Goal: Task Accomplishment & Management: Manage account settings

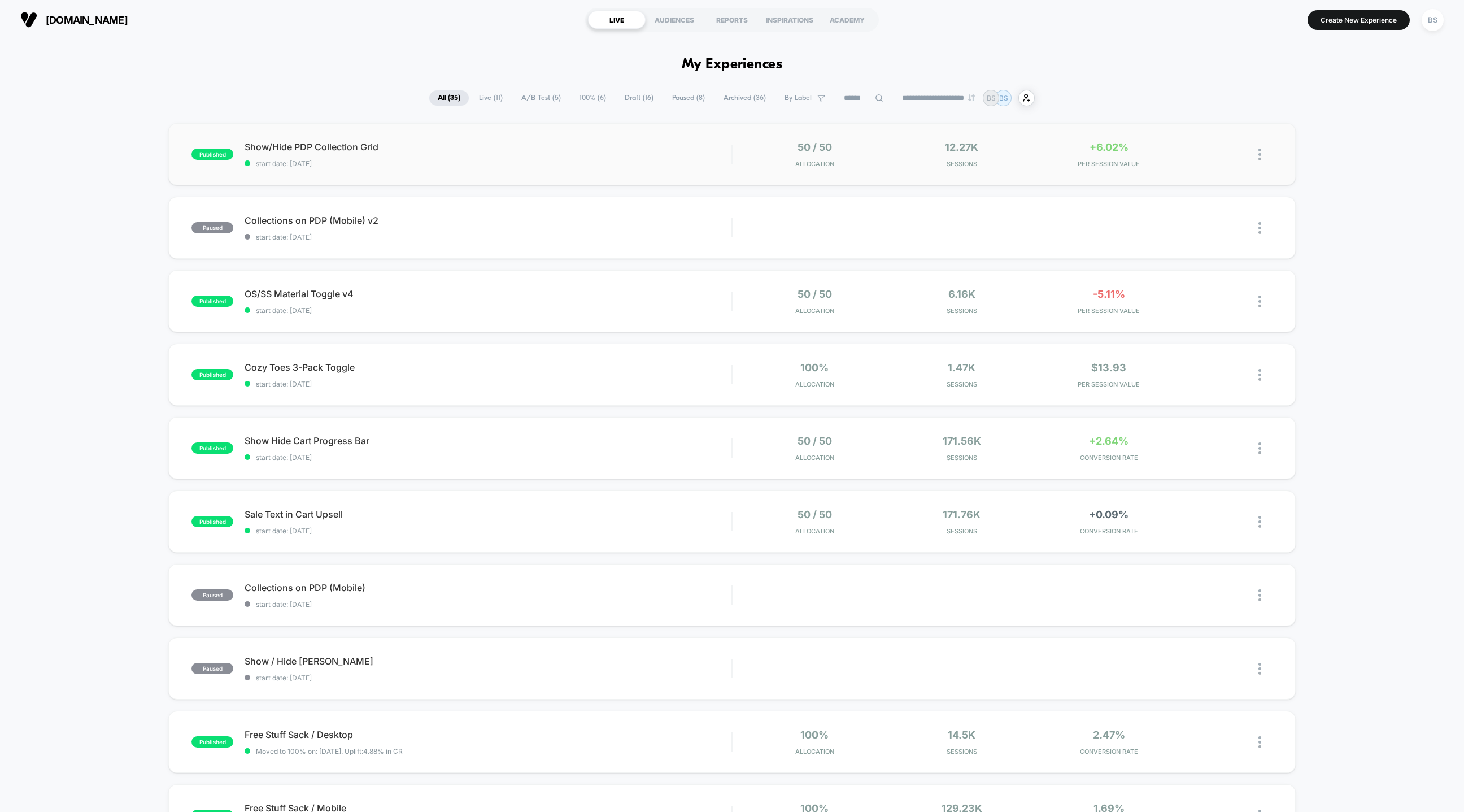
drag, startPoint x: 840, startPoint y: 151, endPoint x: 863, endPoint y: 167, distance: 28.0
click at [862, 166] on div "50 / 50 Allocation" at bounding box center [815, 154] width 142 height 27
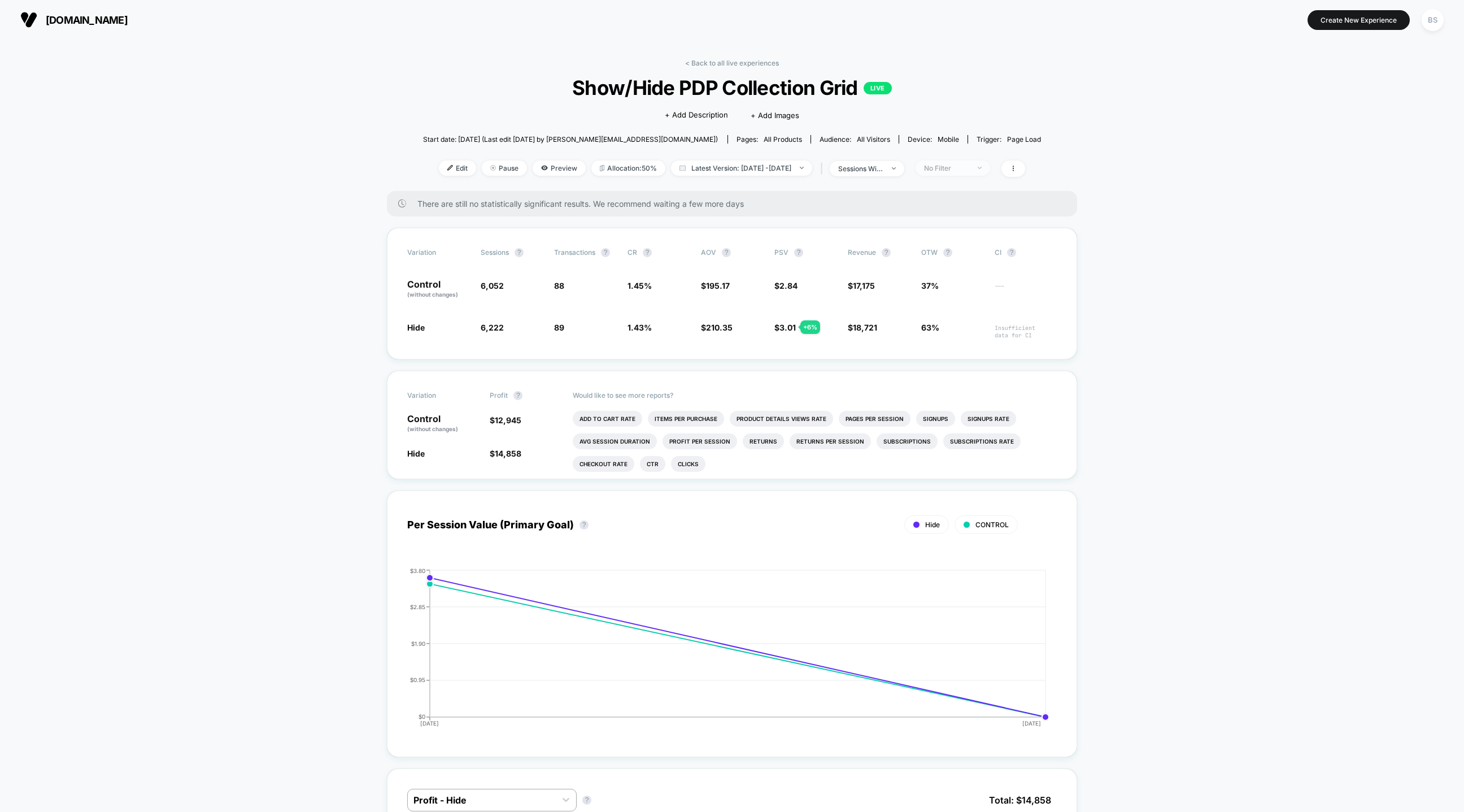
click at [978, 162] on span "No Filter" at bounding box center [953, 169] width 75 height 16
click at [959, 273] on span "New Visitors" at bounding box center [961, 277] width 46 height 10
click at [962, 341] on div "Mobile Visitors ? Desktop Visitors ? Returning Visitors ? New Visitors ? No Fil…" at bounding box center [971, 272] width 138 height 172
click at [963, 325] on button "Save" at bounding box center [972, 331] width 103 height 18
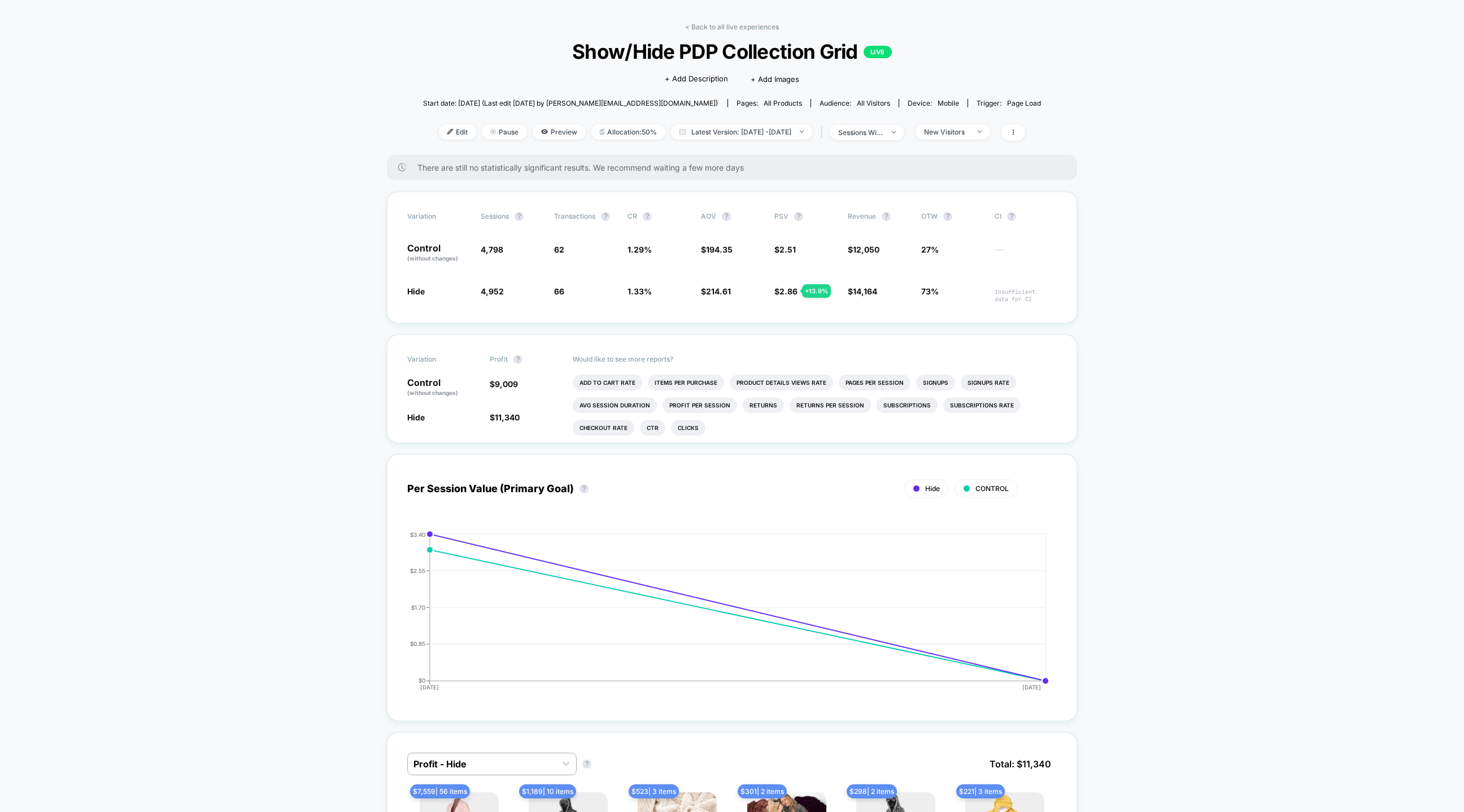
scroll to position [17, 0]
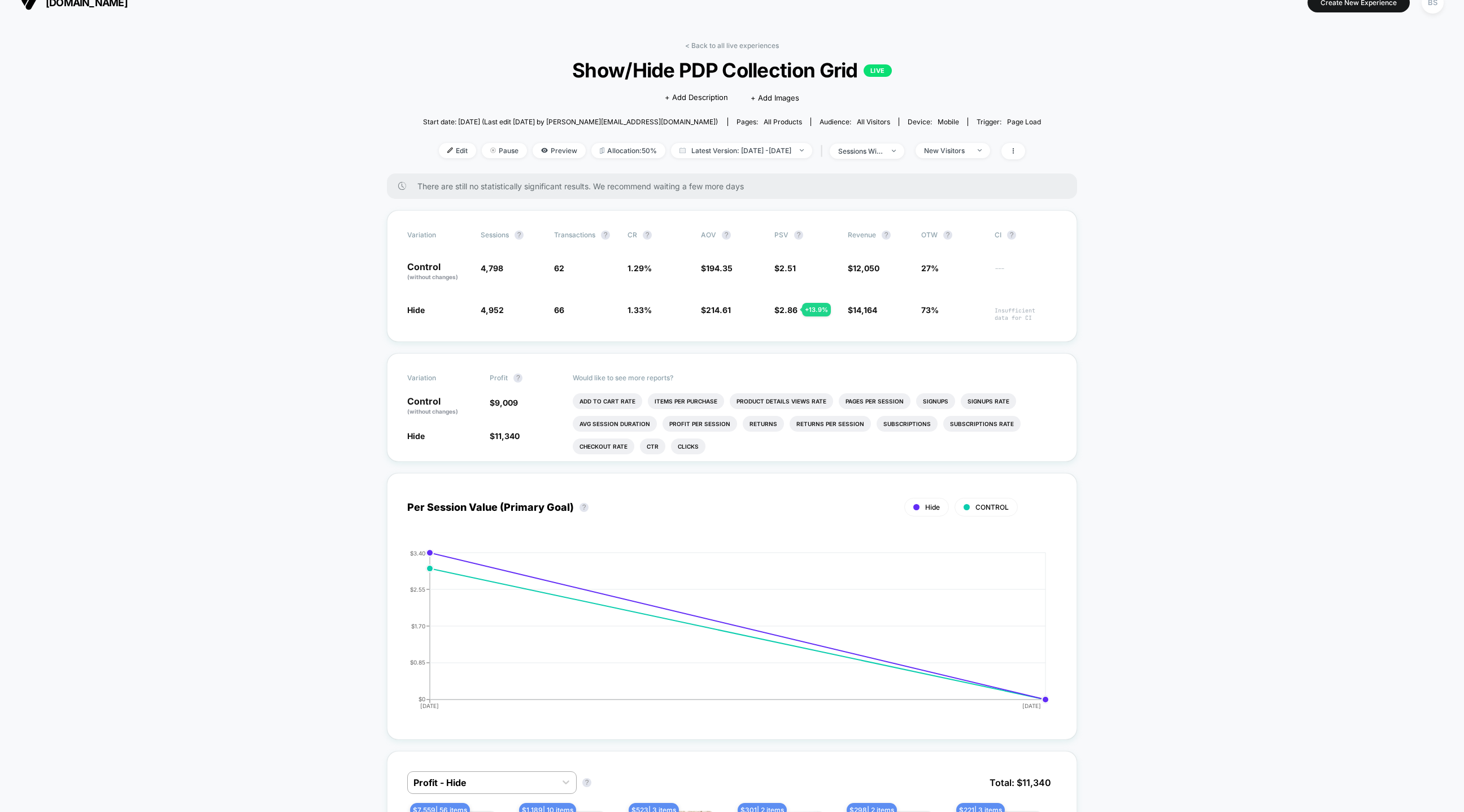
click at [714, 41] on link "< Back to all live experiences" at bounding box center [732, 45] width 94 height 9
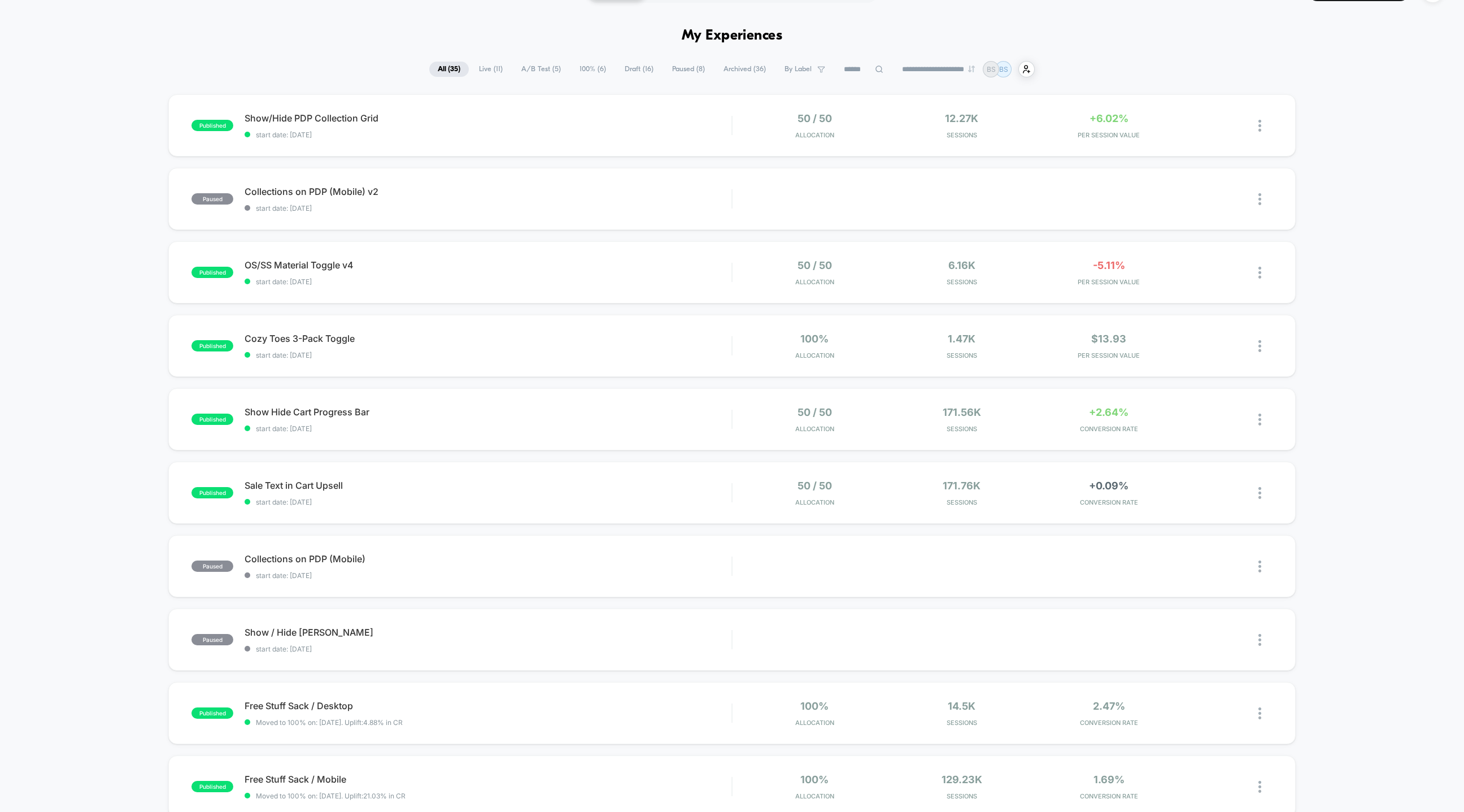
scroll to position [35, 0]
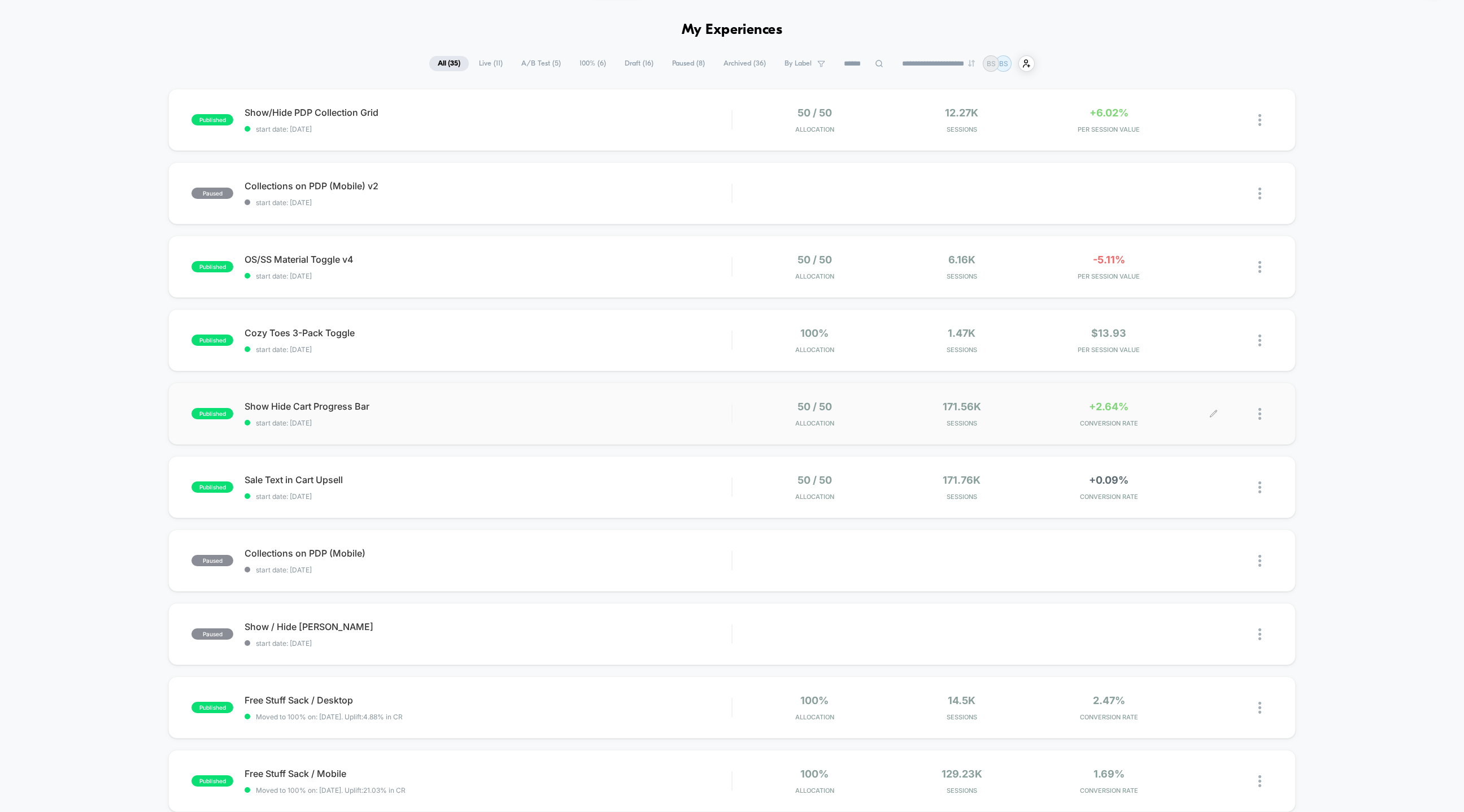
click at [735, 406] on div "50 / 50 Allocation 171.56k Sessions +2.64% CONVERSION RATE" at bounding box center [1002, 414] width 540 height 27
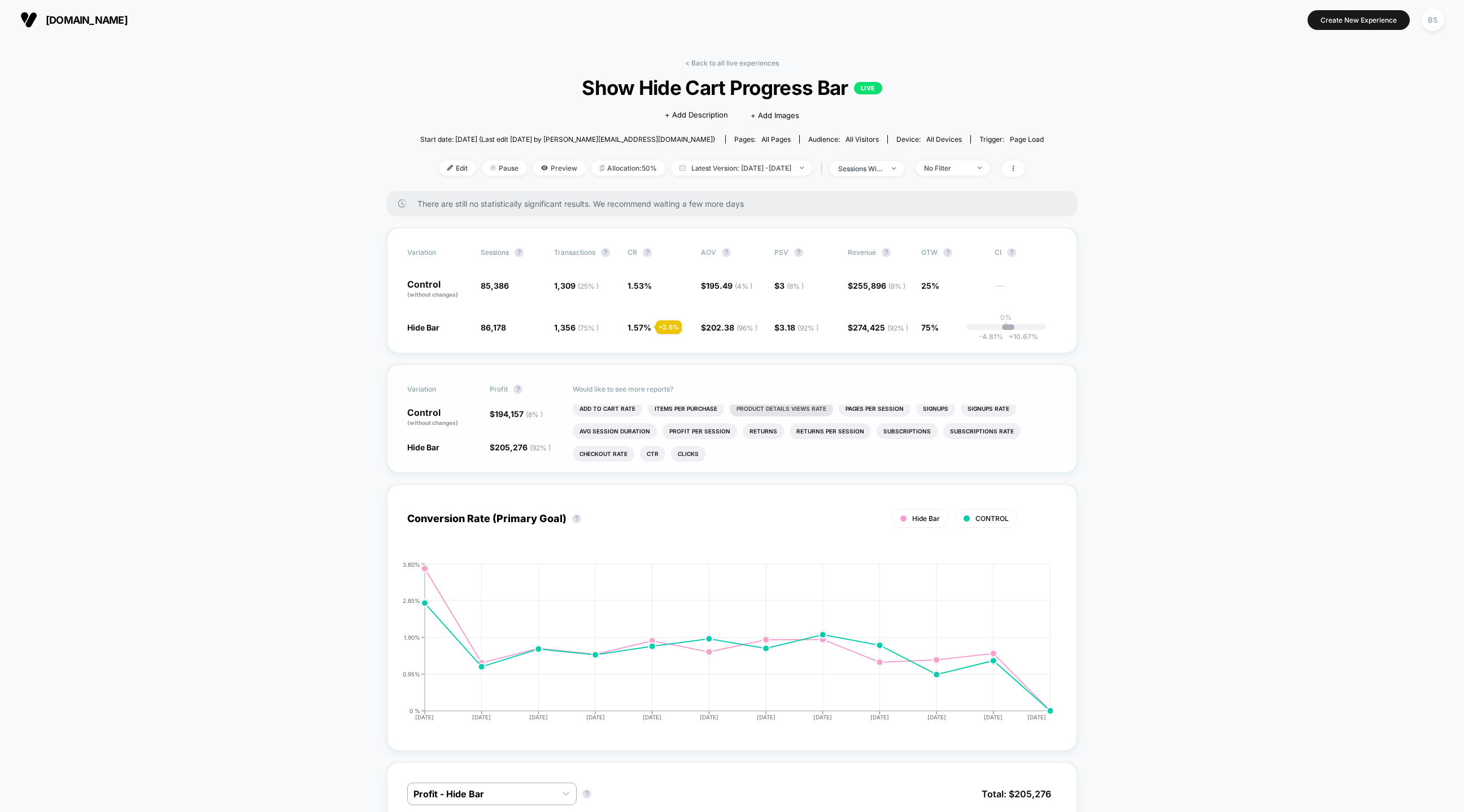
scroll to position [4, 0]
click at [969, 167] on div "No Filter" at bounding box center [947, 168] width 45 height 9
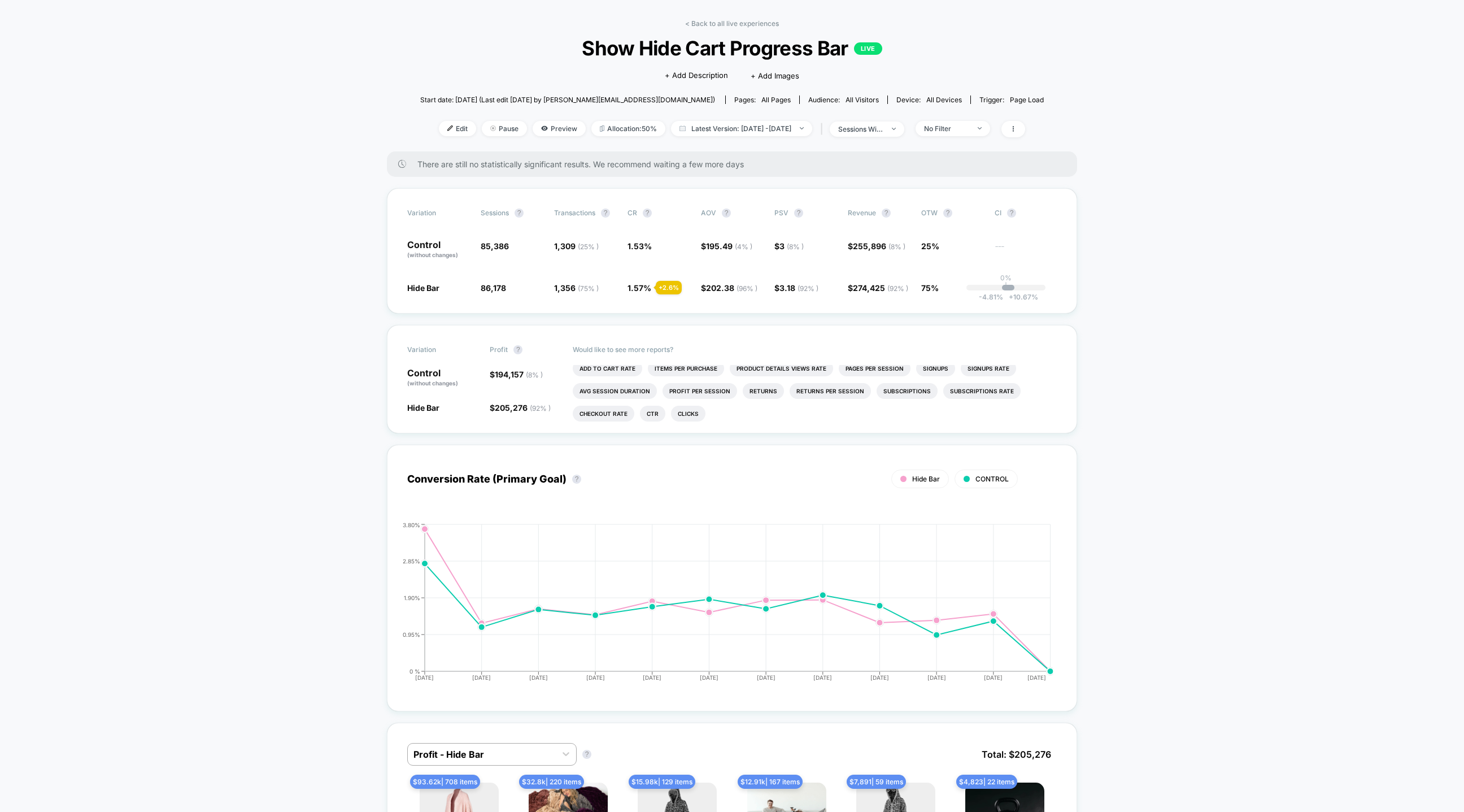
scroll to position [44, 0]
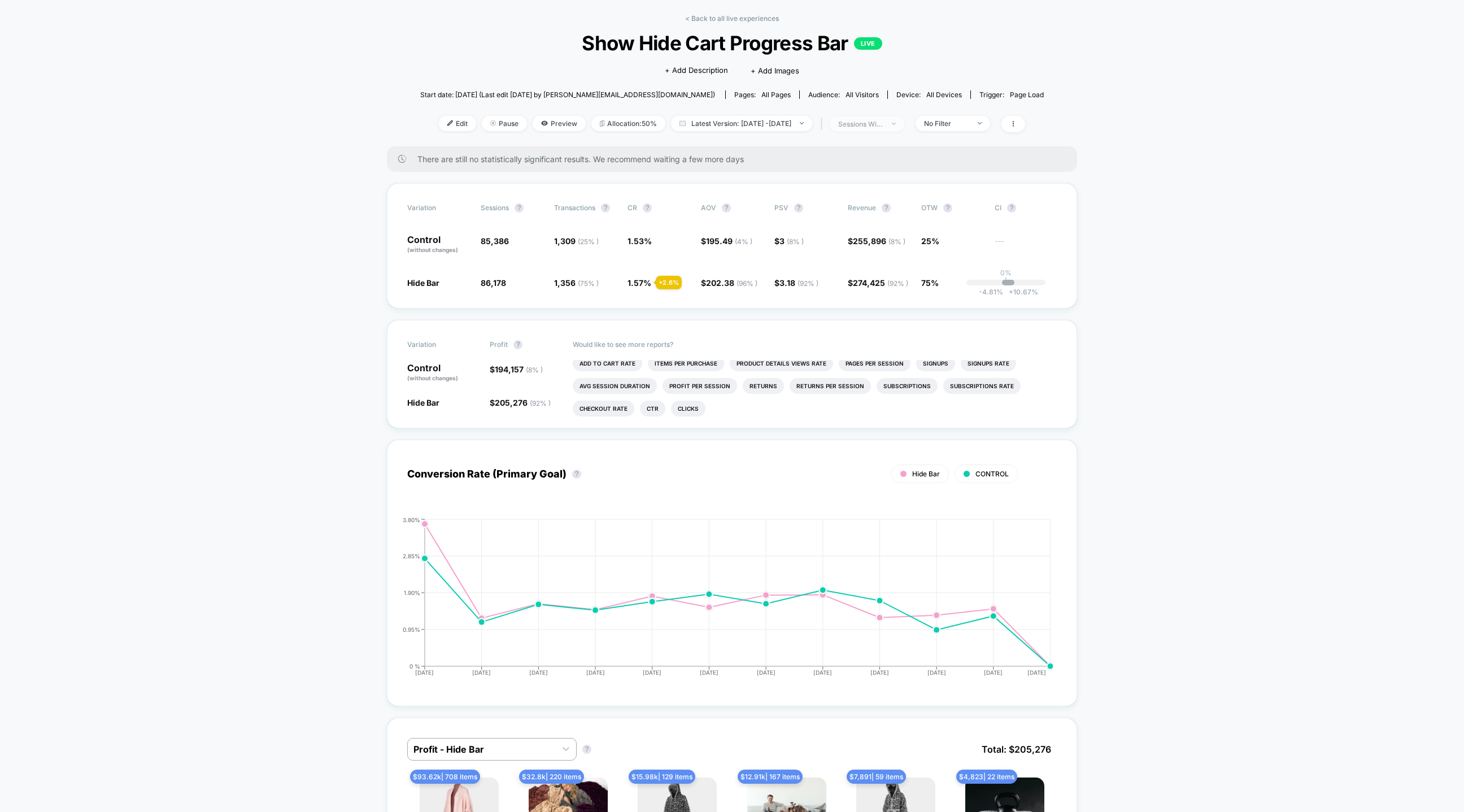
click at [900, 116] on span "sessions with impression" at bounding box center [868, 124] width 75 height 16
click at [969, 123] on div "No Filter" at bounding box center [947, 123] width 45 height 9
click at [948, 230] on span "New Visitors" at bounding box center [960, 233] width 46 height 10
click at [949, 280] on button "Save" at bounding box center [970, 287] width 103 height 18
click at [953, 125] on div "New Visitors" at bounding box center [947, 123] width 45 height 9
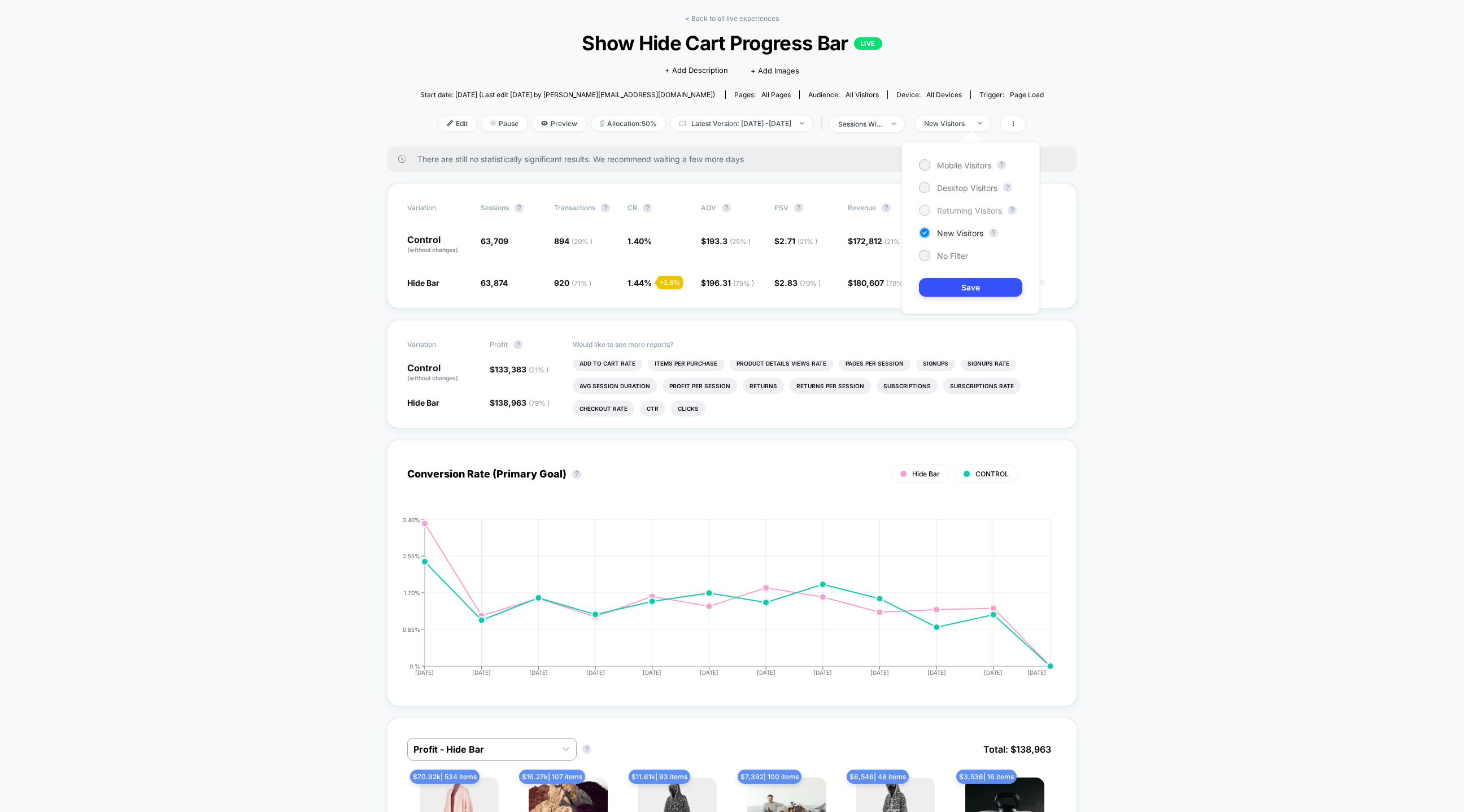
click at [952, 207] on span "Returning Visitors" at bounding box center [969, 210] width 65 height 10
click at [955, 286] on button "Save" at bounding box center [970, 287] width 103 height 18
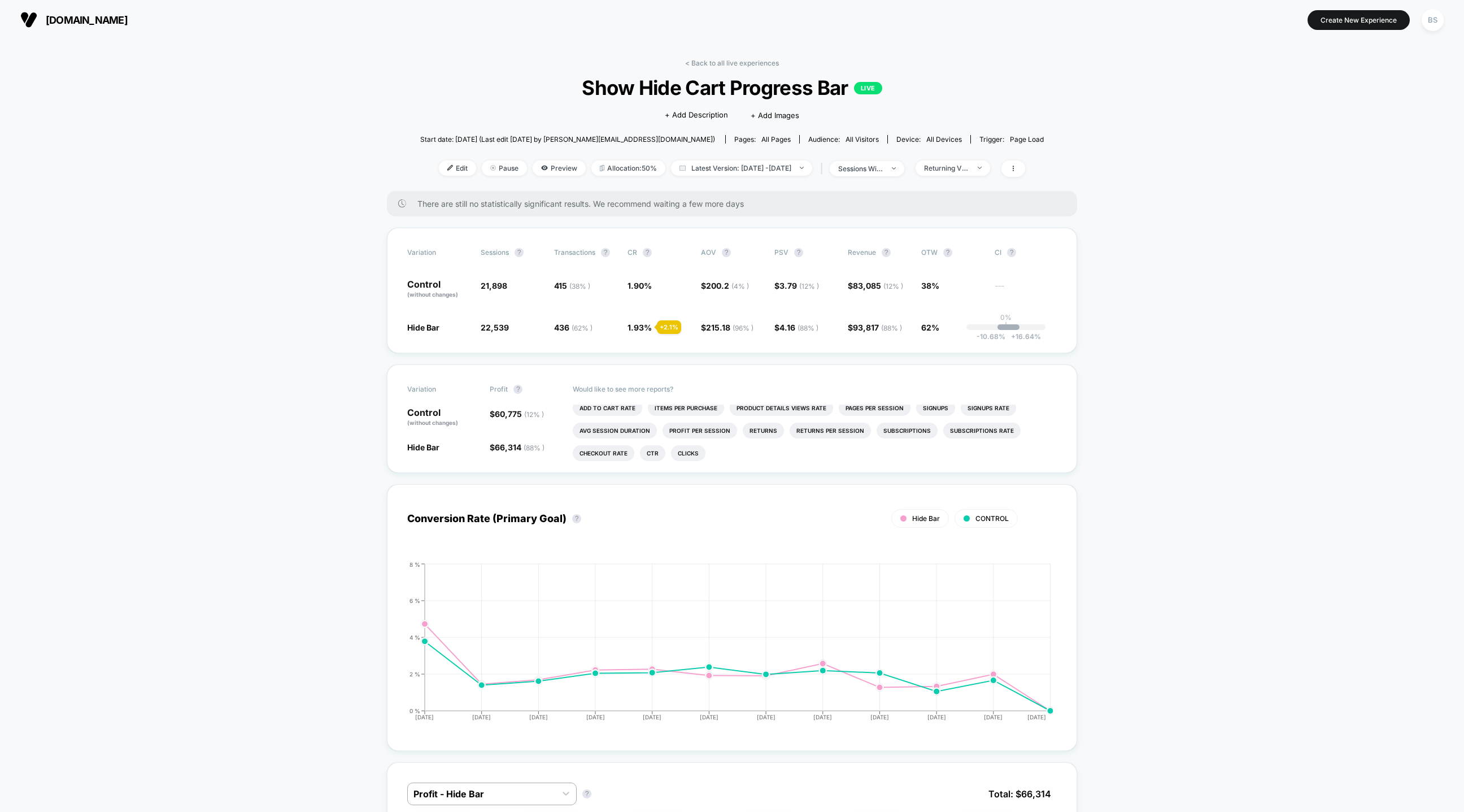
click at [977, 154] on div "< Back to all live experiences Show Hide Cart Progress Bar LIVE Click to edit e…" at bounding box center [731, 125] width 623 height 132
click at [969, 169] on div "Returning Visitors" at bounding box center [947, 168] width 45 height 9
click at [957, 227] on div "Desktop Visitors" at bounding box center [958, 232] width 78 height 11
click at [959, 334] on button "Save" at bounding box center [970, 331] width 103 height 18
click at [969, 169] on div "Desktop" at bounding box center [947, 168] width 45 height 9
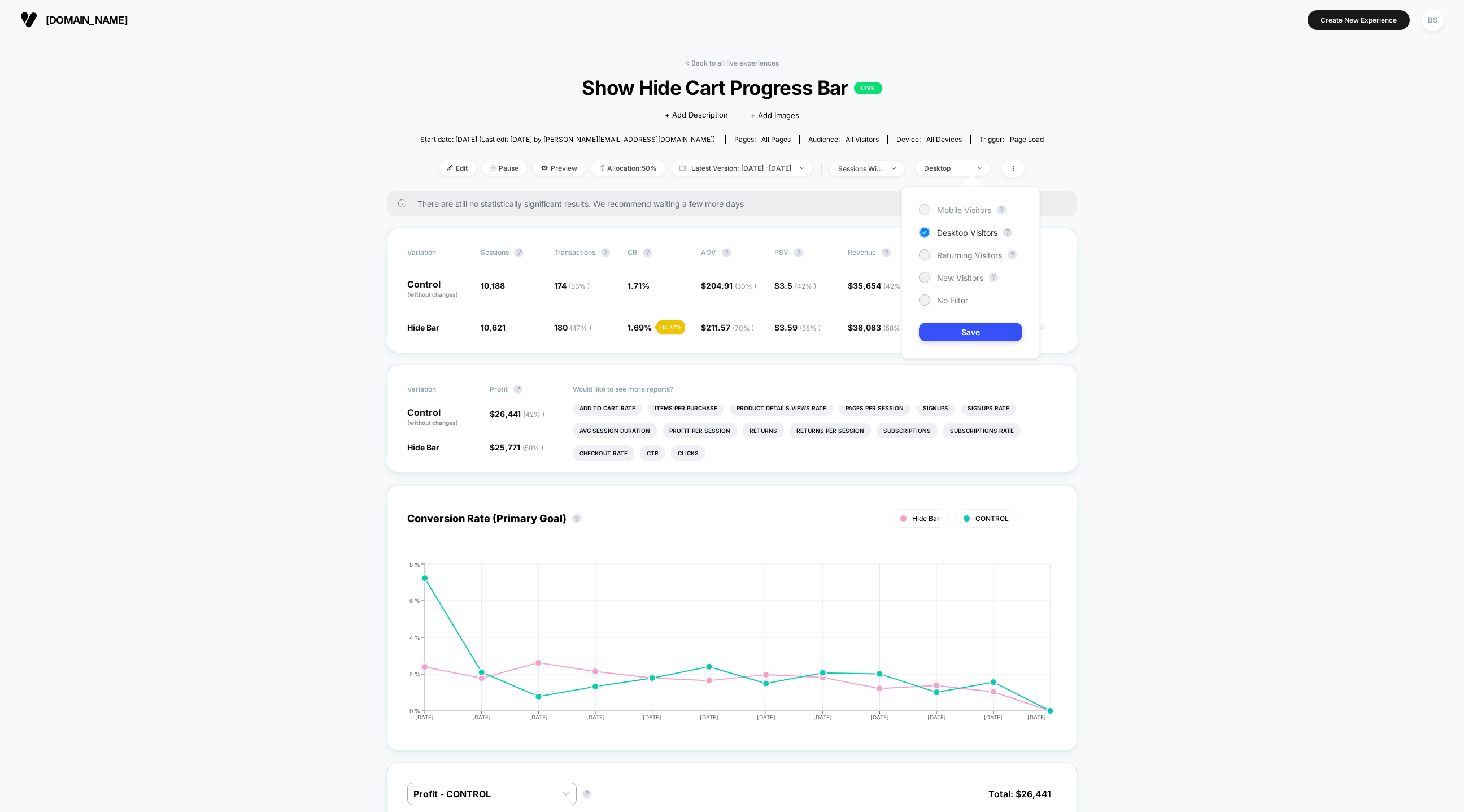
click at [942, 213] on span "Mobile Visitors" at bounding box center [964, 210] width 54 height 10
click at [940, 343] on div "Mobile Visitors ? Desktop Visitors ? Returning Visitors ? New Visitors ? No Fil…" at bounding box center [970, 272] width 138 height 172
click at [943, 330] on button "Save" at bounding box center [970, 331] width 103 height 18
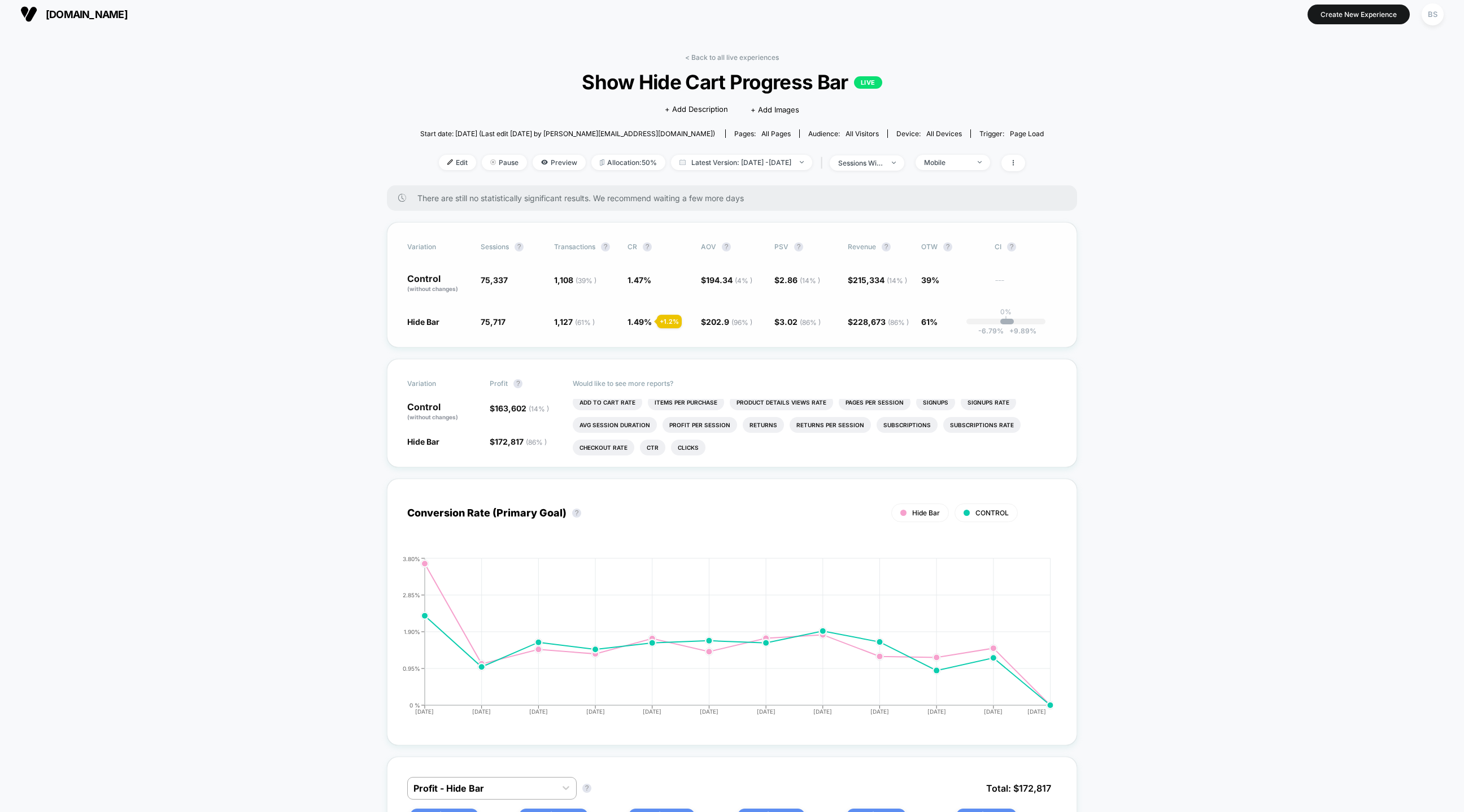
scroll to position [7, 0]
click at [701, 56] on link "< Back to all live experiences" at bounding box center [732, 57] width 94 height 9
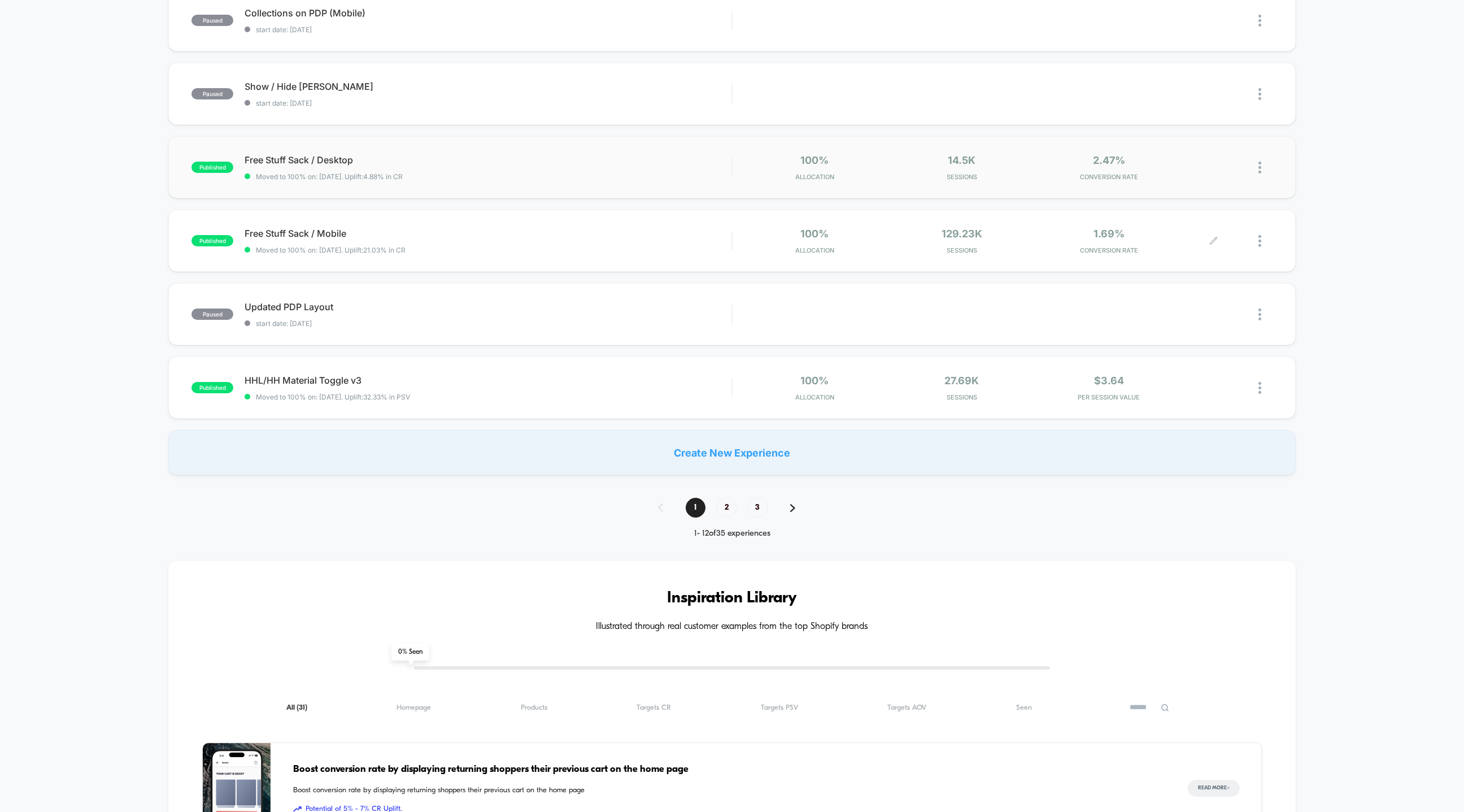
scroll to position [590, 0]
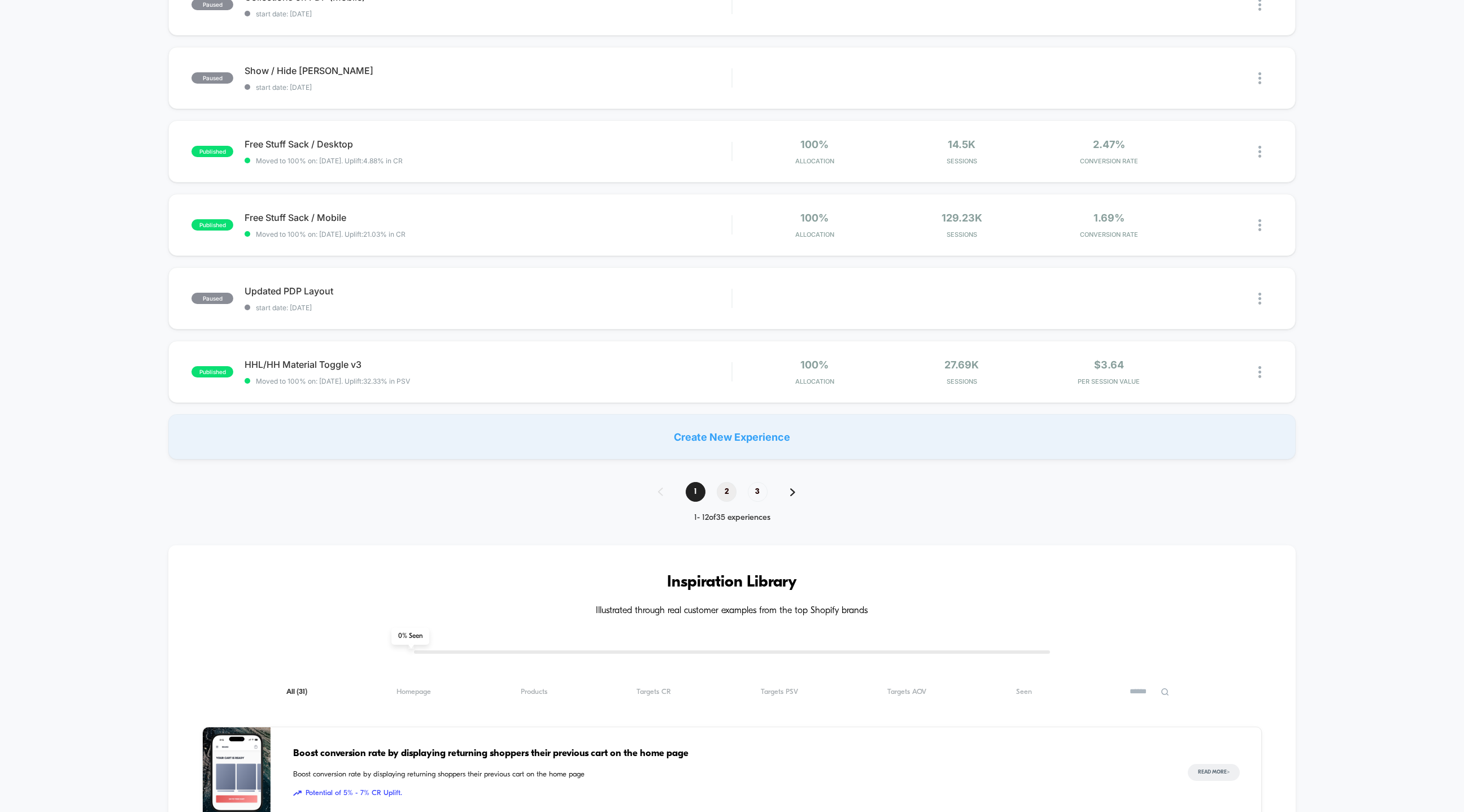
click at [729, 483] on span "2" at bounding box center [727, 491] width 20 height 20
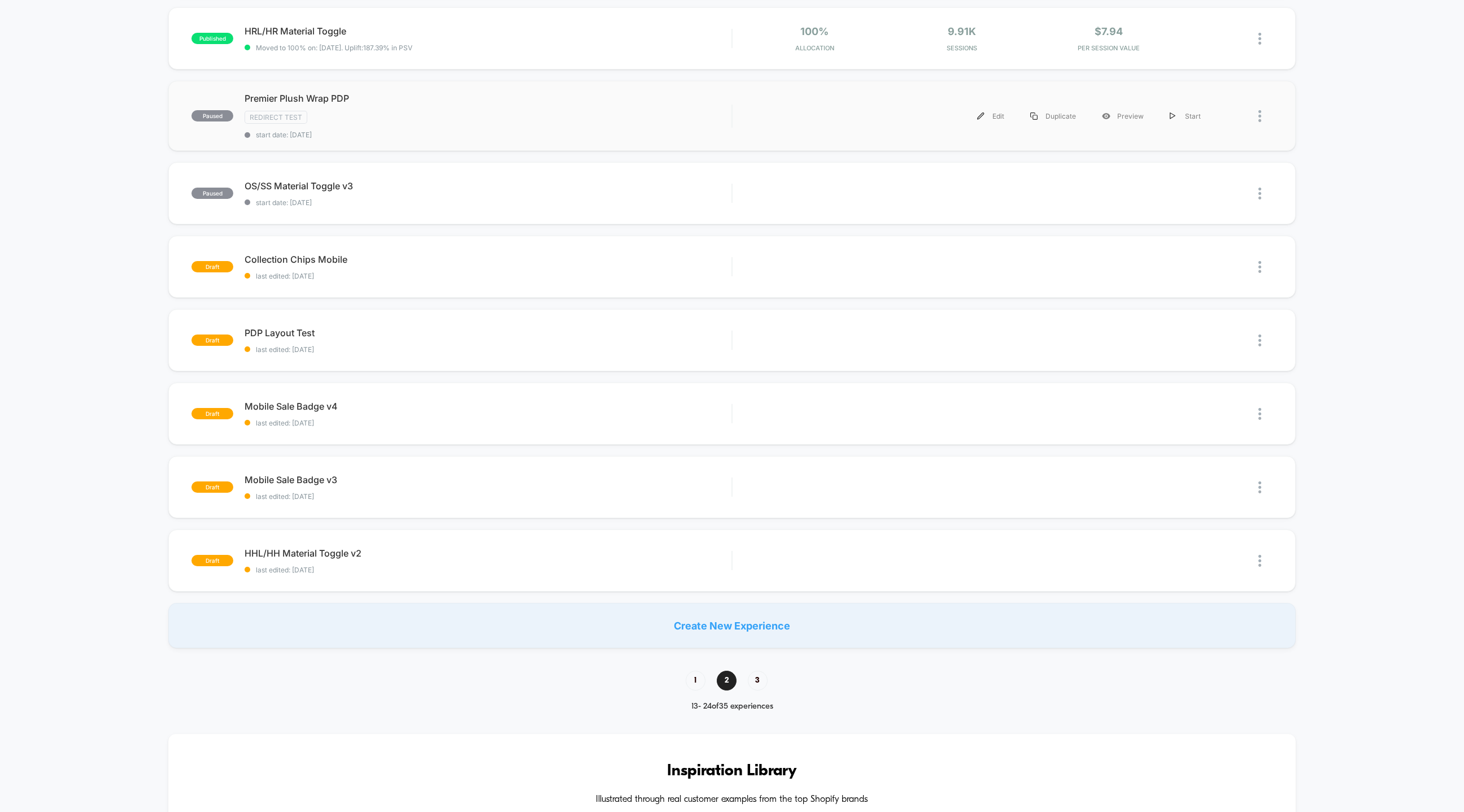
scroll to position [496, 0]
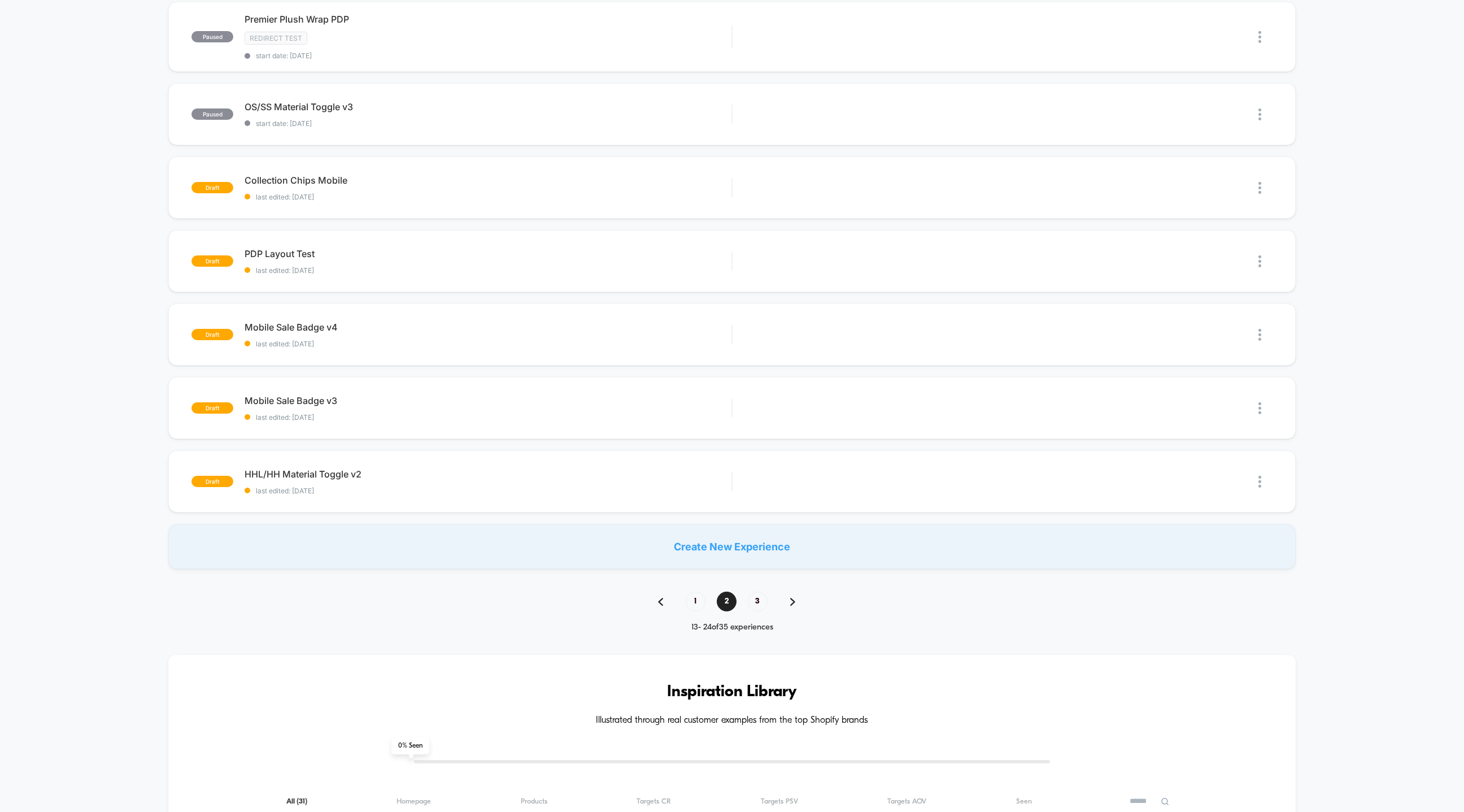
click at [750, 583] on div "**********" at bounding box center [732, 578] width 1464 height 1971
click at [756, 599] on span "3" at bounding box center [757, 601] width 20 height 20
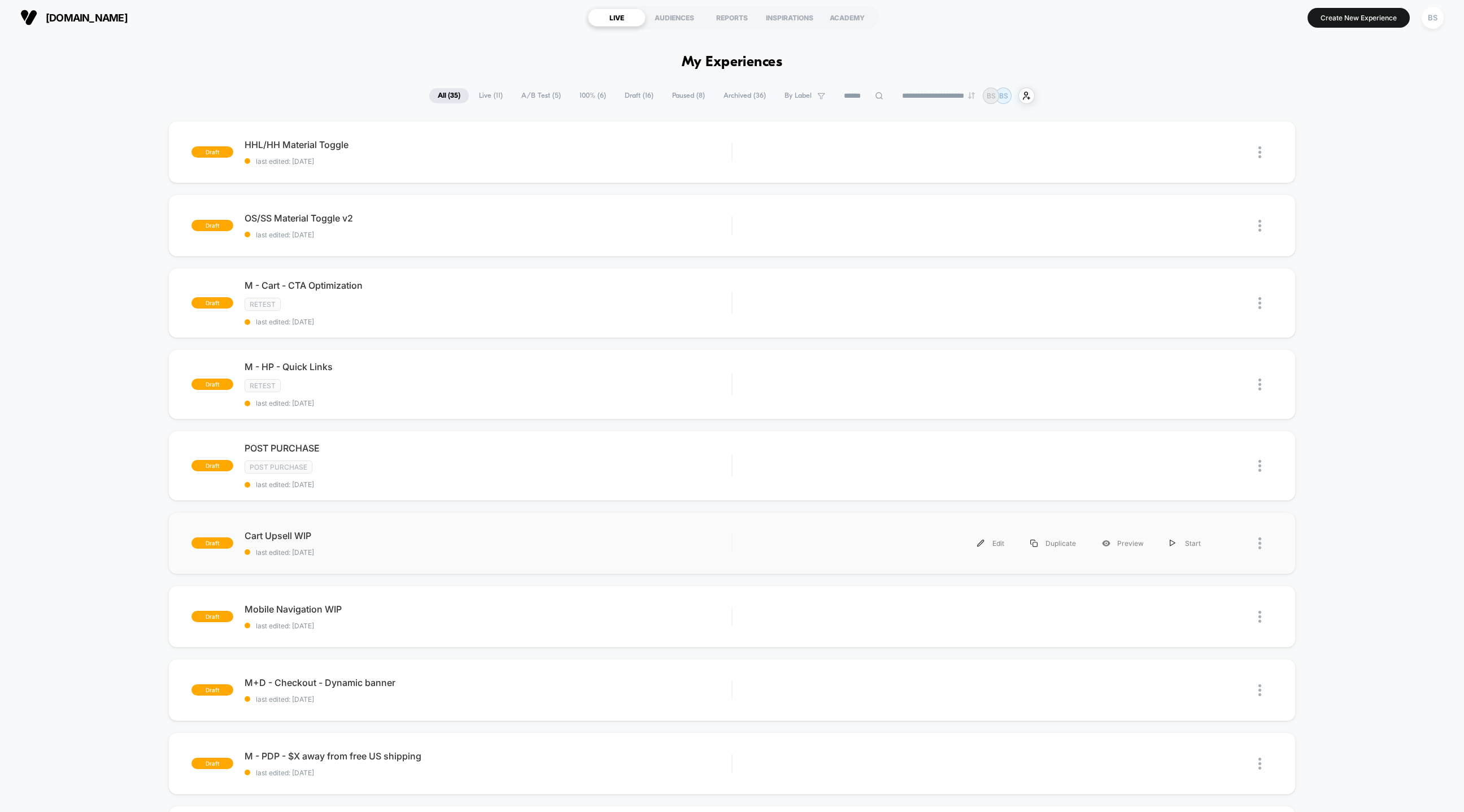
scroll to position [0, 0]
